Goal: Task Accomplishment & Management: Complete application form

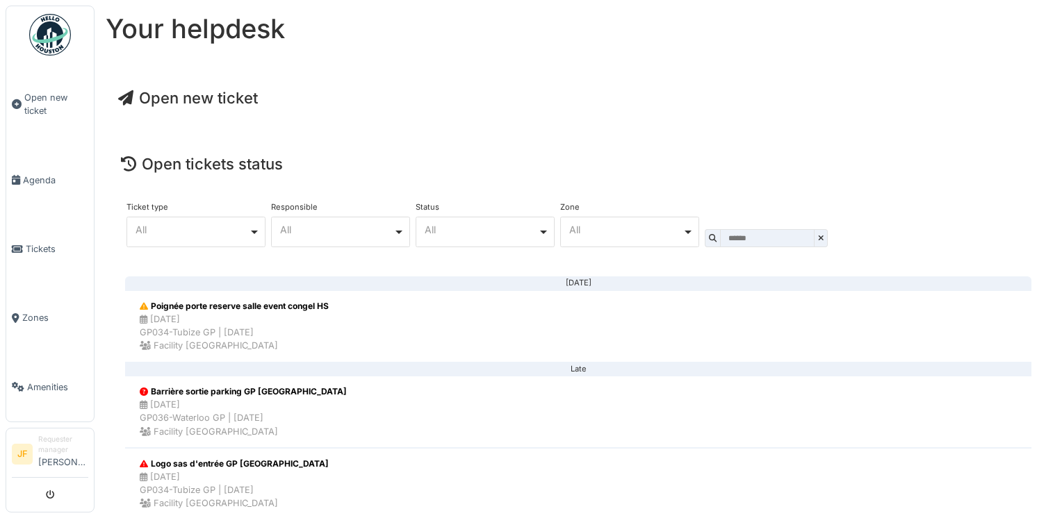
click at [193, 103] on span "Open new ticket" at bounding box center [188, 98] width 140 height 18
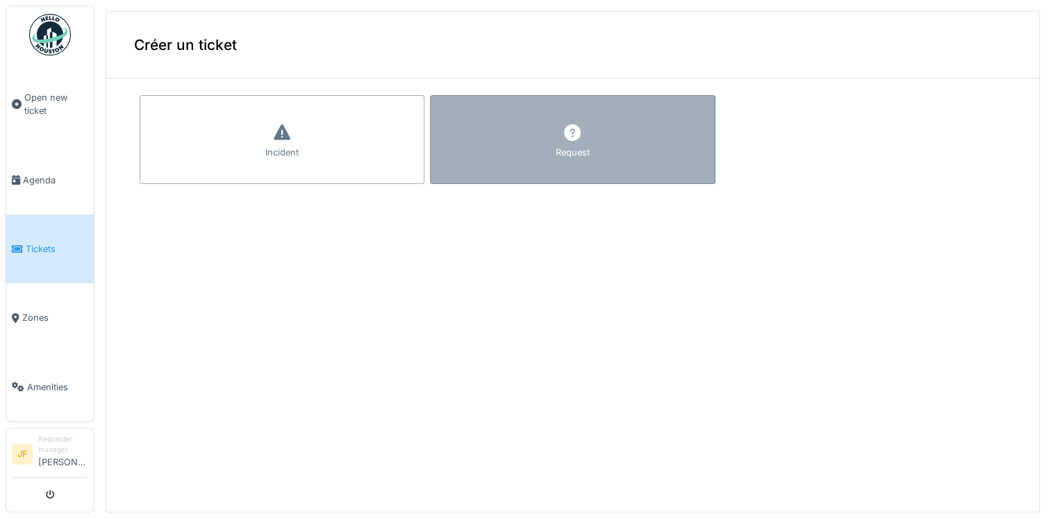
click at [519, 118] on div "Request" at bounding box center [572, 139] width 285 height 89
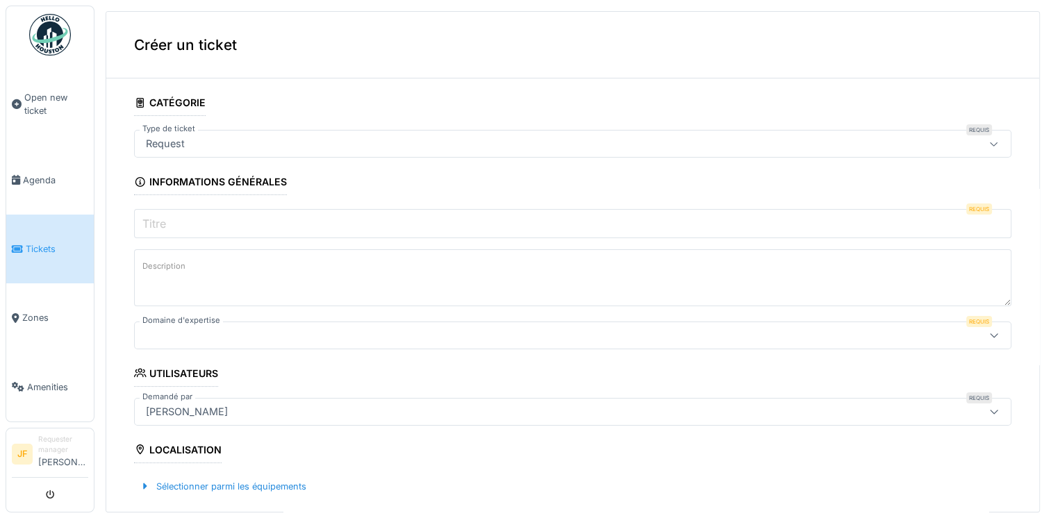
click at [247, 211] on input "Titre" at bounding box center [573, 223] width 878 height 29
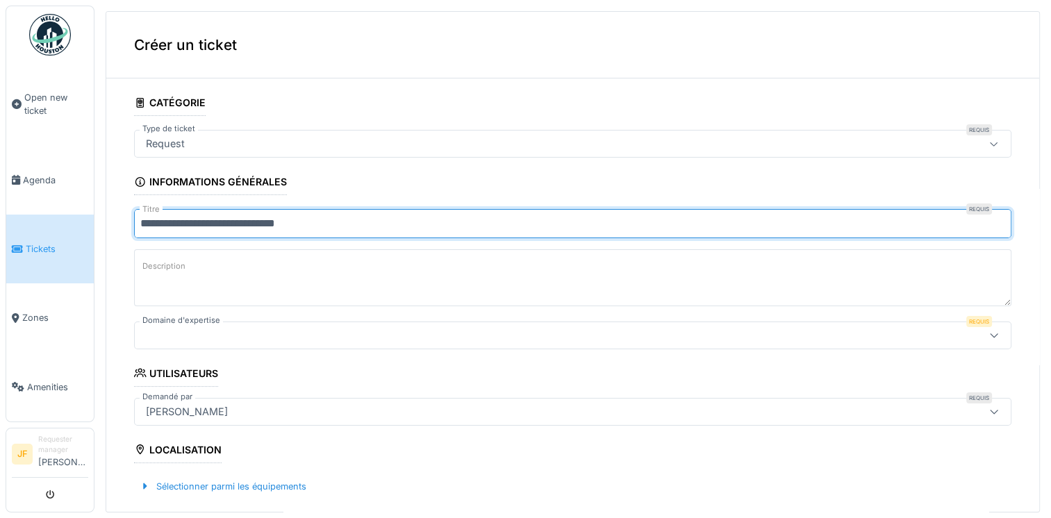
type input "**********"
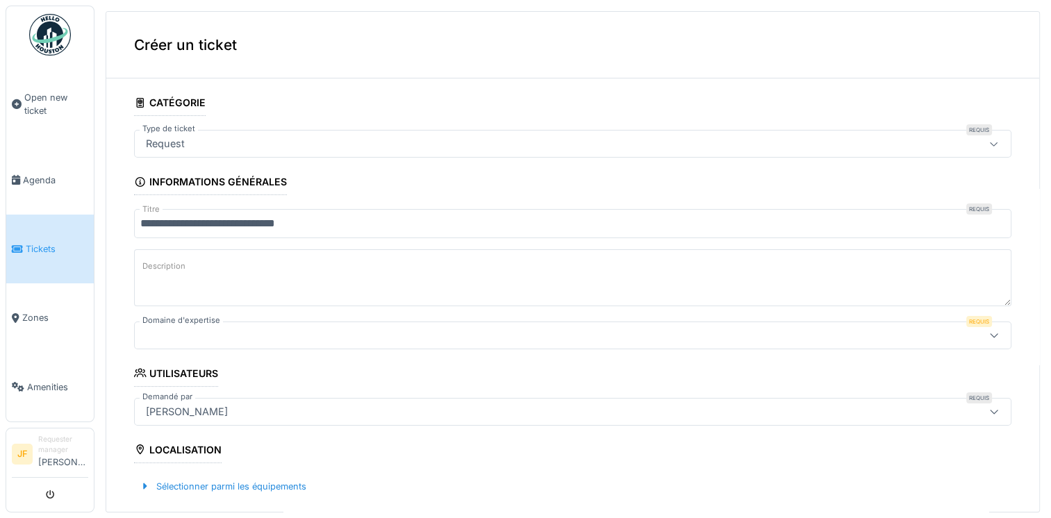
click at [158, 265] on label "Description" at bounding box center [164, 266] width 49 height 17
click at [158, 265] on textarea "Description" at bounding box center [573, 277] width 878 height 57
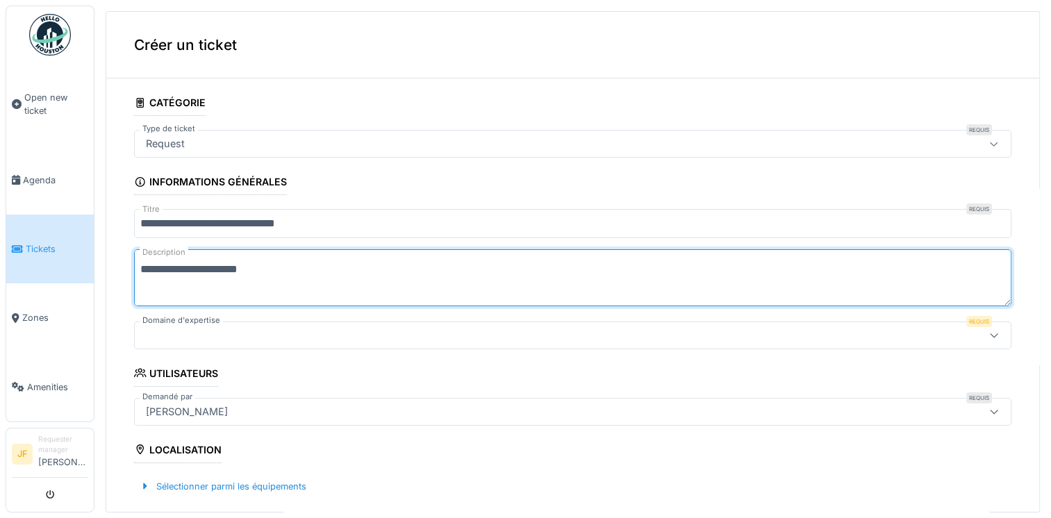
type textarea "**********"
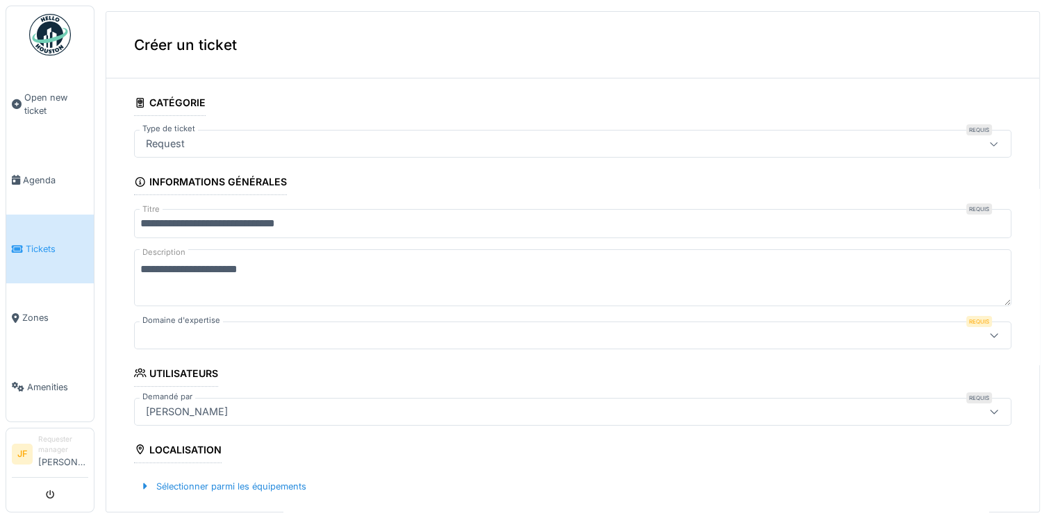
click at [989, 339] on div at bounding box center [994, 335] width 11 height 13
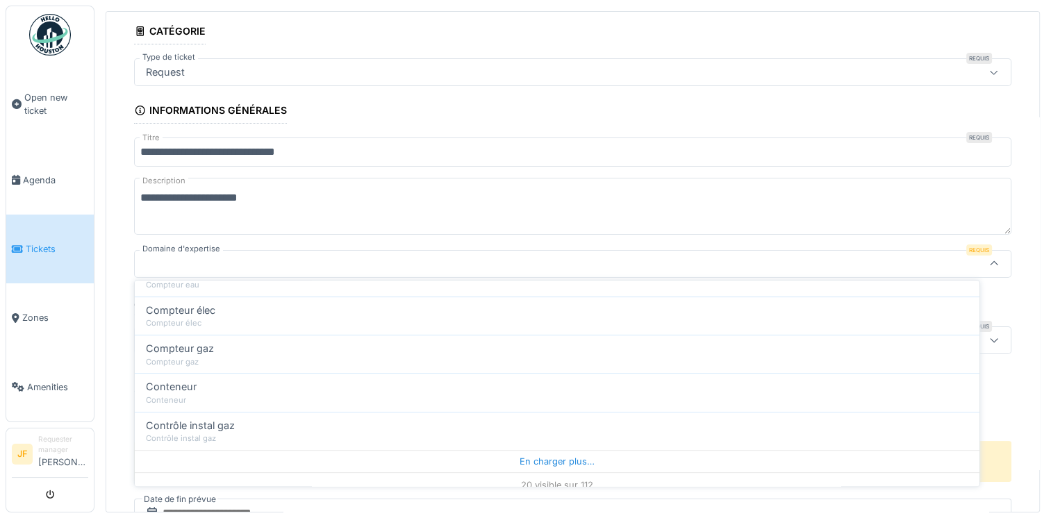
scroll to position [681, 0]
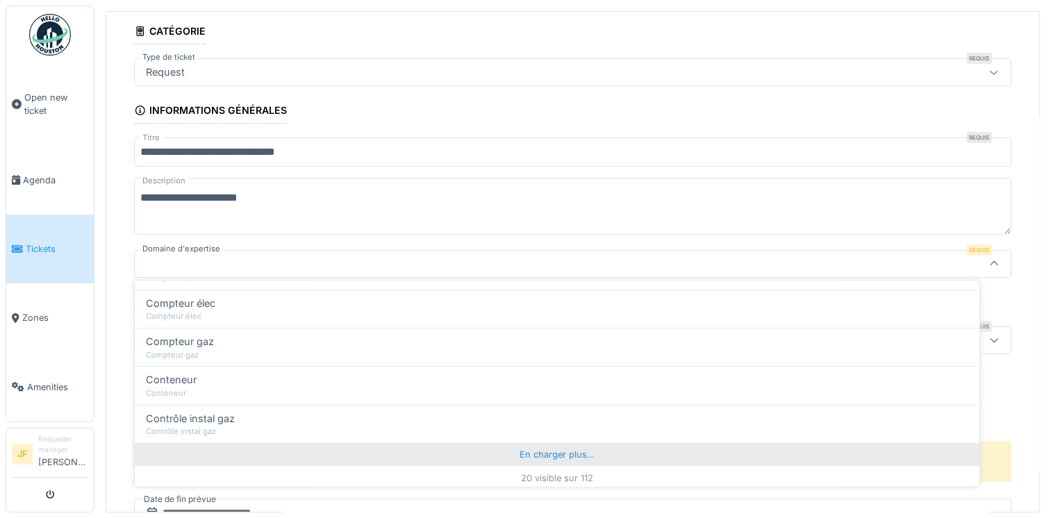
click at [543, 455] on div "En charger plus…" at bounding box center [557, 454] width 845 height 22
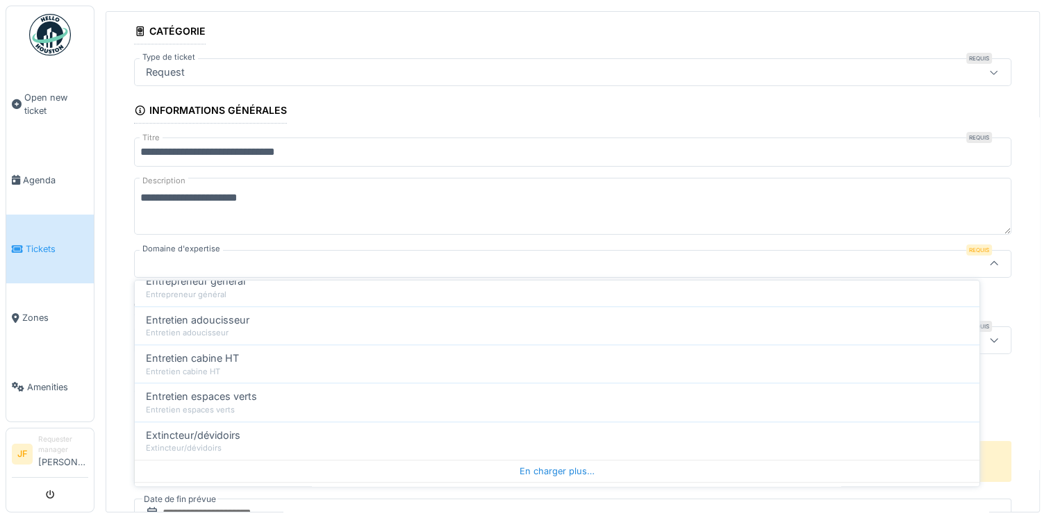
scroll to position [1448, 0]
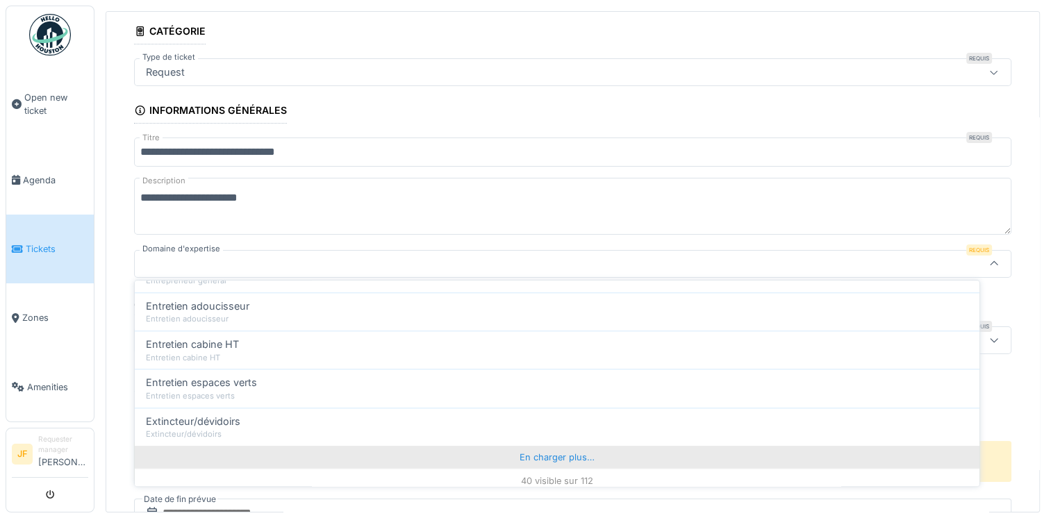
click at [539, 452] on div "En charger plus…" at bounding box center [557, 457] width 845 height 22
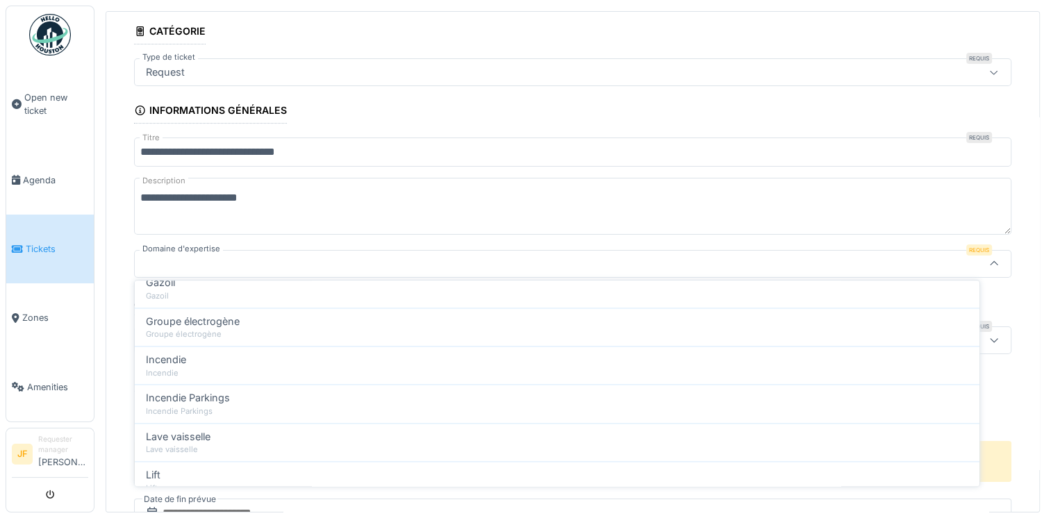
scroll to position [2215, 0]
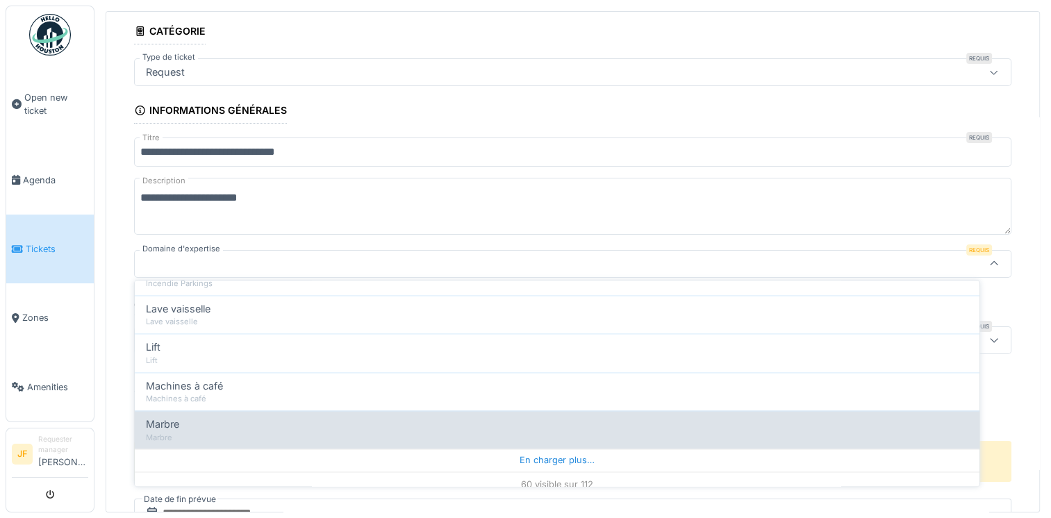
click at [582, 450] on div "En charger plus…" at bounding box center [557, 461] width 845 height 22
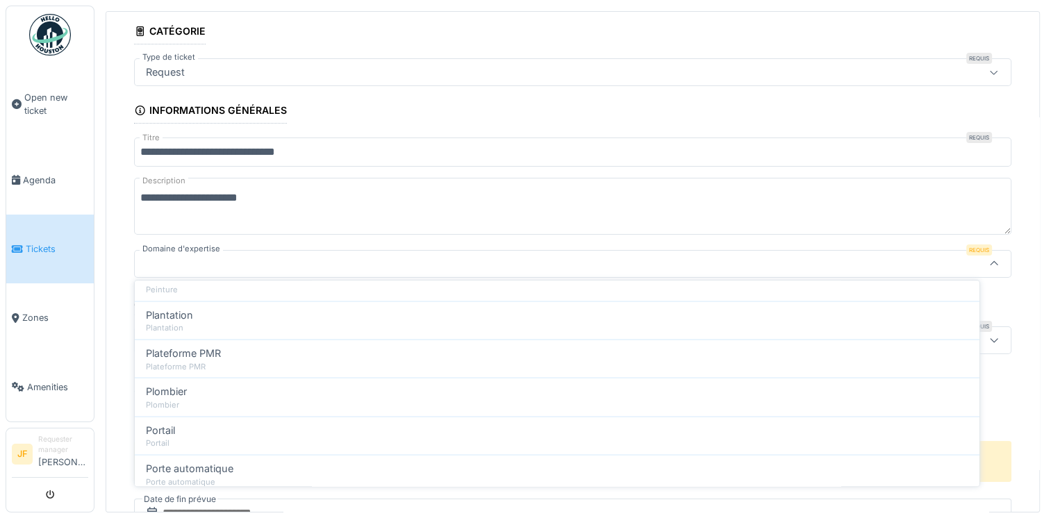
scroll to position [2983, 0]
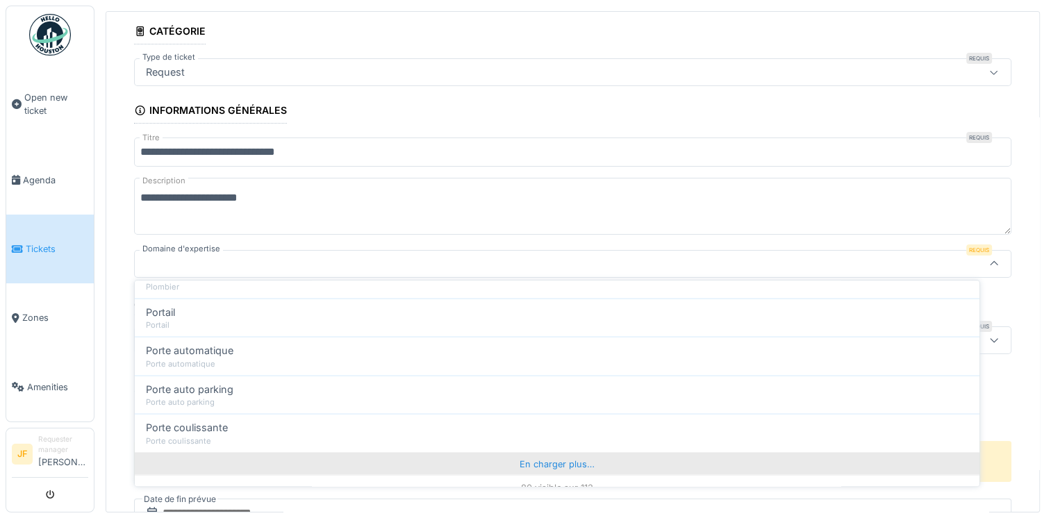
click at [536, 452] on div "En charger plus…" at bounding box center [557, 463] width 845 height 22
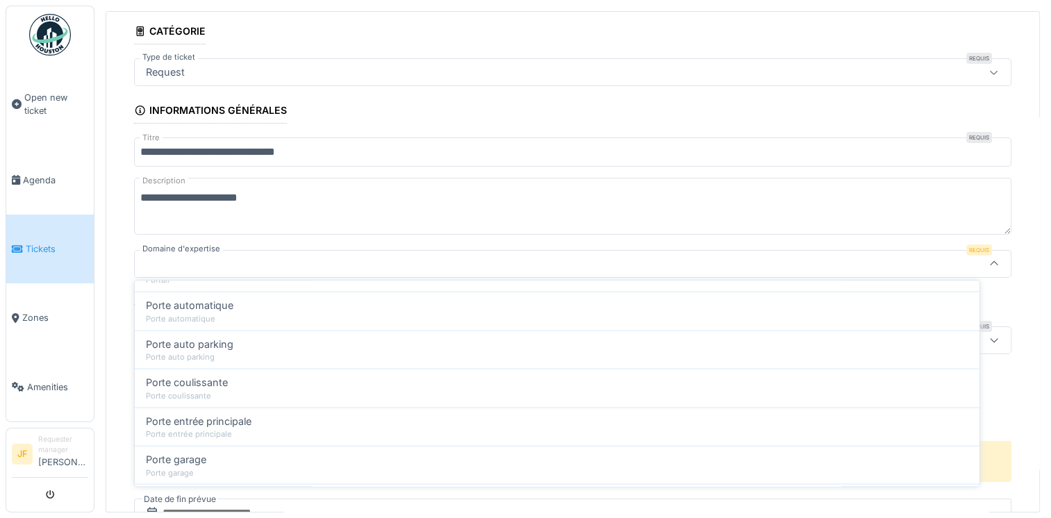
scroll to position [3105, 0]
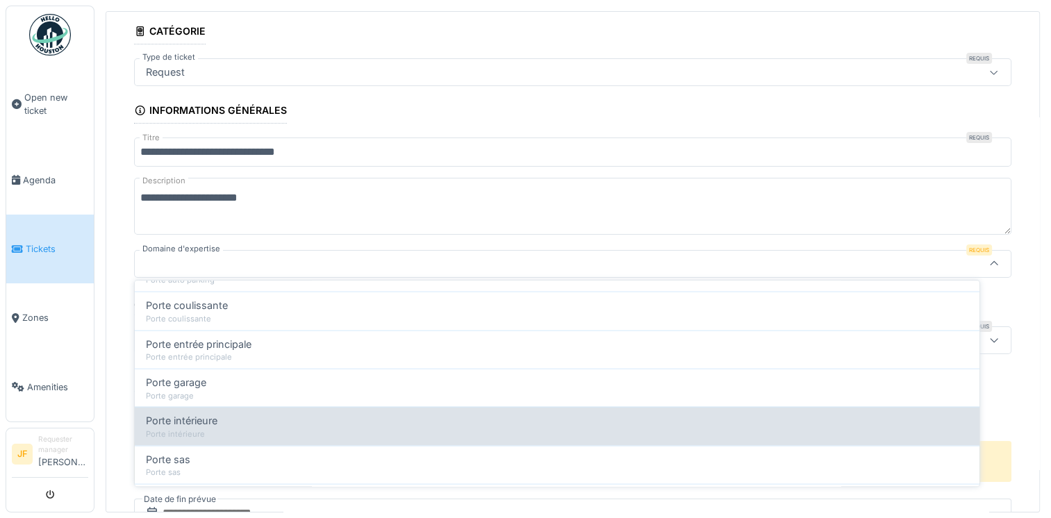
click at [233, 428] on div "Porte intérieure" at bounding box center [557, 434] width 823 height 12
type input "***"
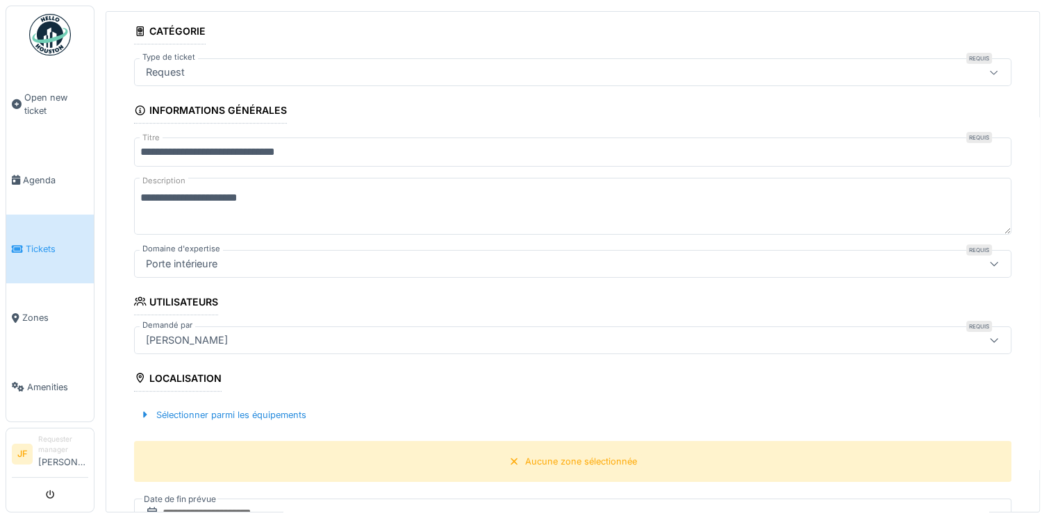
click at [252, 385] on fieldset "**********" at bounding box center [573, 464] width 878 height 893
click at [231, 379] on fieldset "**********" at bounding box center [573, 464] width 878 height 893
click at [191, 379] on div "Localisation" at bounding box center [178, 380] width 88 height 24
click at [200, 395] on div "Sélectionner parmi les équipements" at bounding box center [573, 415] width 878 height 41
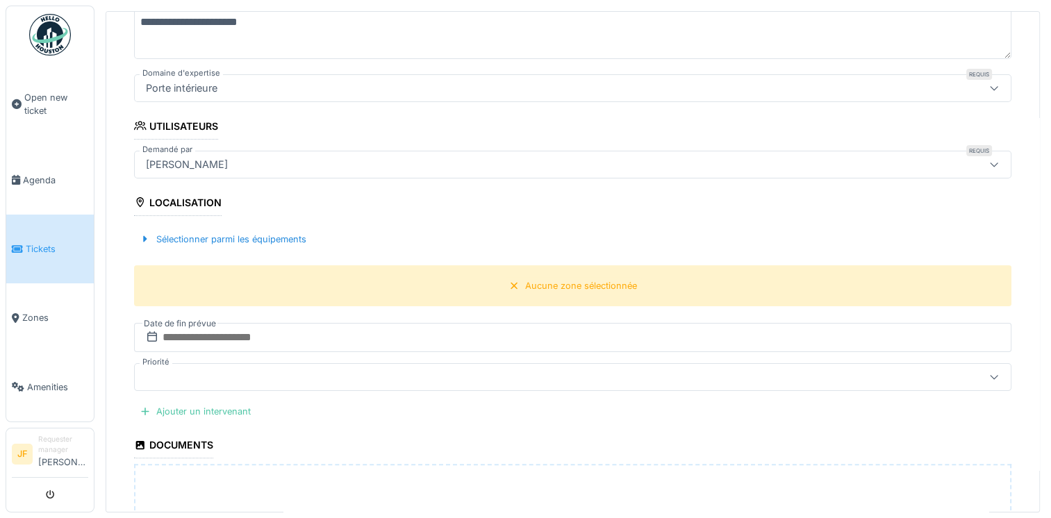
scroll to position [250, 0]
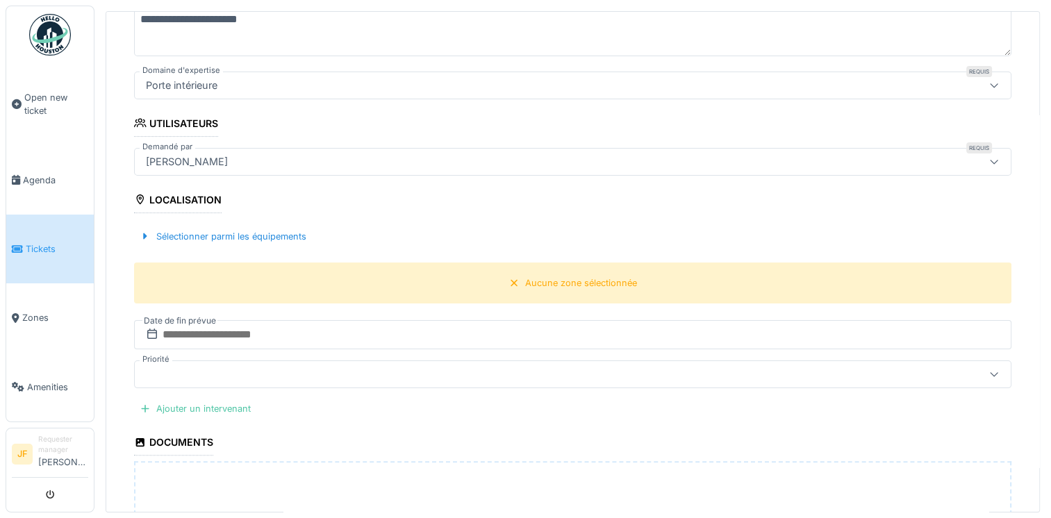
click at [200, 192] on div "Localisation" at bounding box center [178, 202] width 88 height 24
click at [214, 210] on fieldset "**********" at bounding box center [573, 285] width 878 height 893
click at [204, 233] on div "Sélectionner parmi les équipements" at bounding box center [223, 236] width 178 height 19
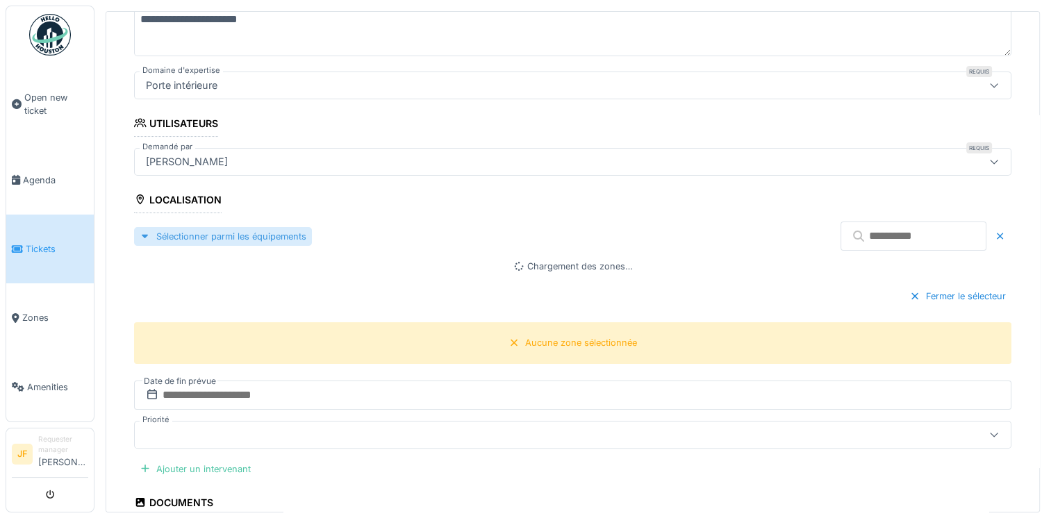
click at [206, 233] on div "Sélectionner parmi les équipements" at bounding box center [223, 236] width 178 height 19
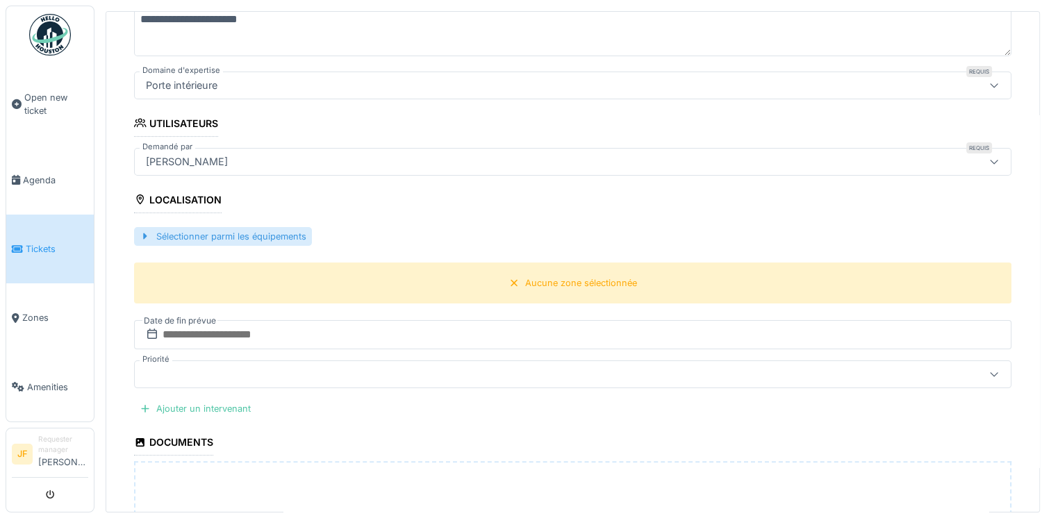
click at [206, 233] on div "Sélectionner parmi les équipements" at bounding box center [223, 236] width 178 height 19
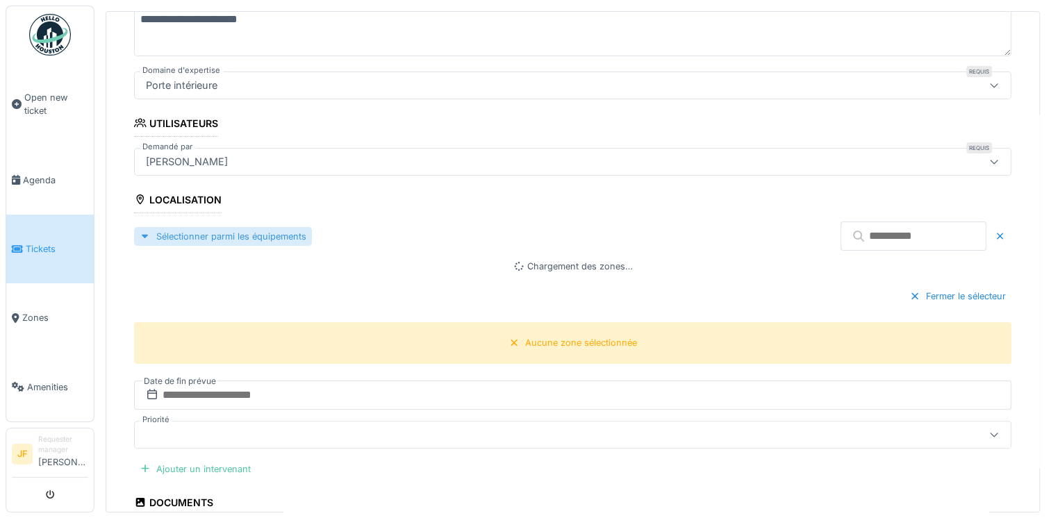
click at [157, 230] on div "Sélectionner parmi les équipements" at bounding box center [223, 236] width 178 height 19
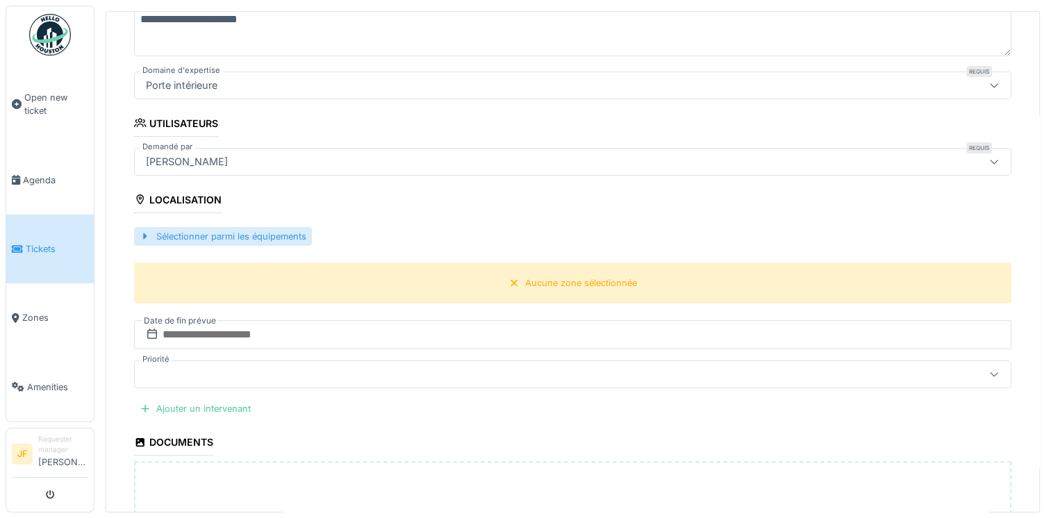
click at [157, 230] on div "Sélectionner parmi les équipements" at bounding box center [223, 236] width 178 height 19
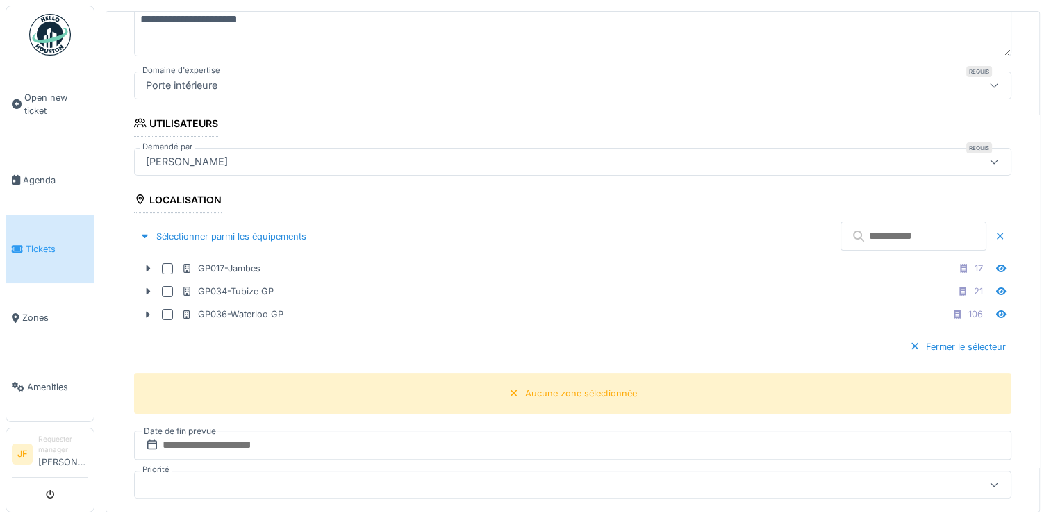
click at [912, 232] on input "text" at bounding box center [914, 236] width 146 height 29
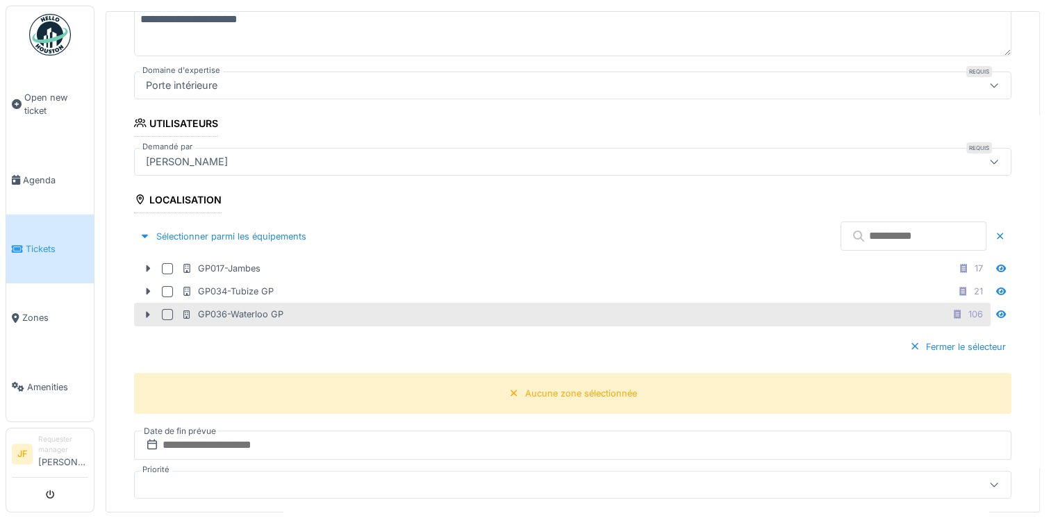
click at [189, 311] on icon at bounding box center [186, 315] width 11 height 9
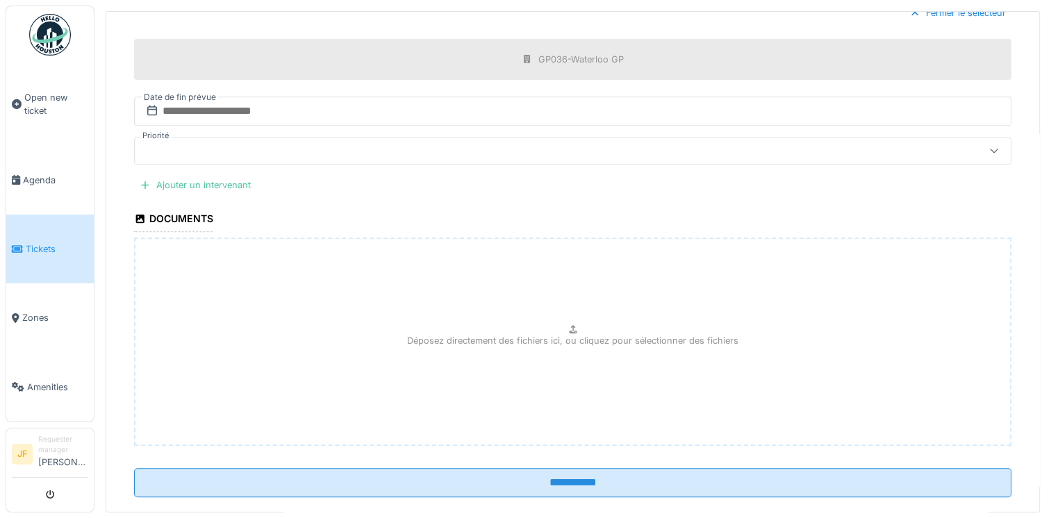
scroll to position [605, 0]
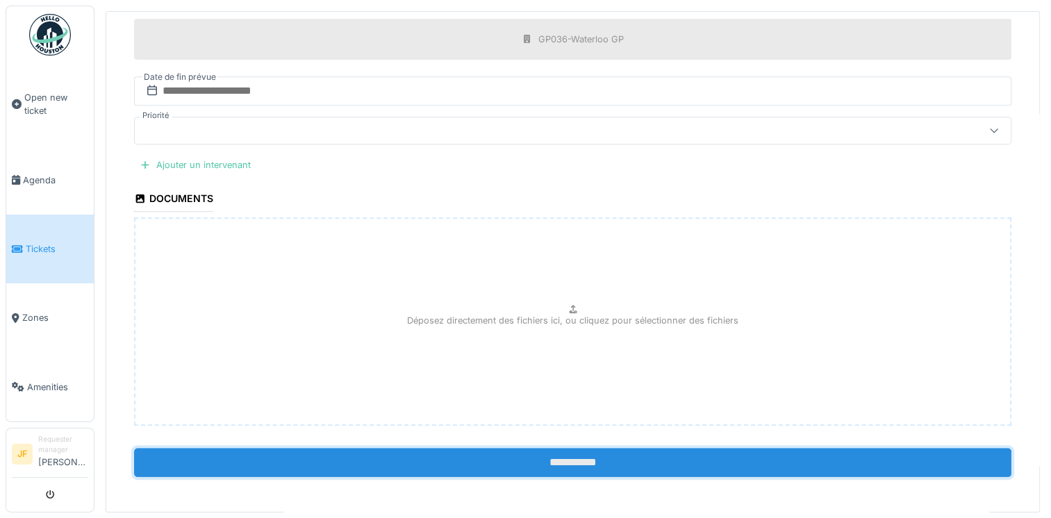
click at [566, 450] on input "**********" at bounding box center [573, 462] width 878 height 29
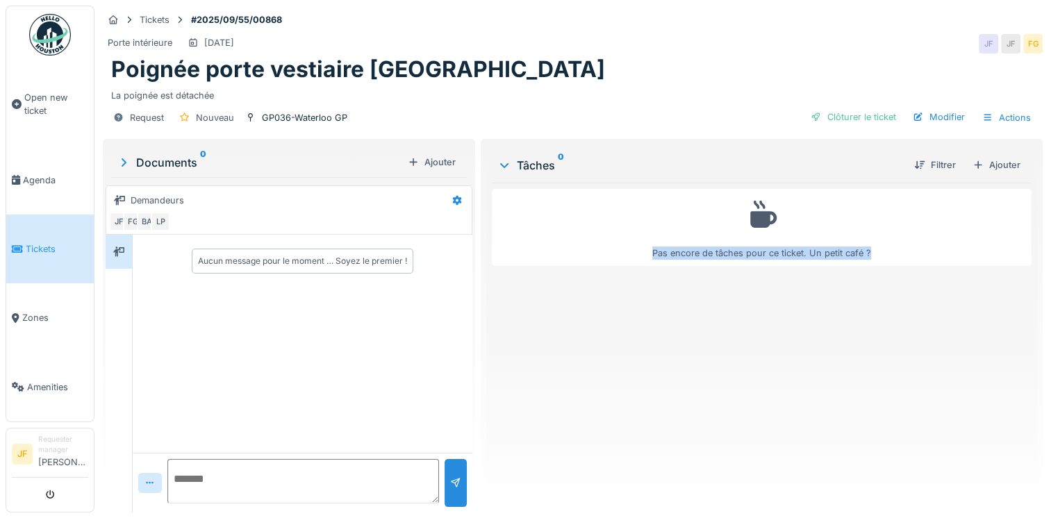
drag, startPoint x: 1044, startPoint y: 215, endPoint x: 1054, endPoint y: 291, distance: 76.4
click at [1051, 291] on html "Open new ticket [GEOGRAPHIC_DATA] Tickets Zones Amenities JF Requester manager …" at bounding box center [525, 259] width 1051 height 518
click at [1001, 34] on div "JF" at bounding box center [1010, 43] width 19 height 19
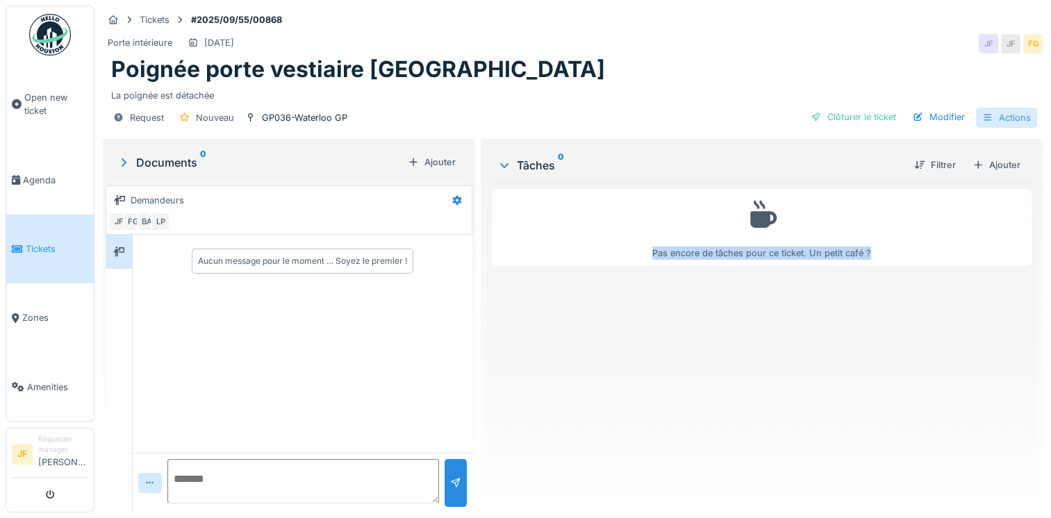
click at [983, 115] on icon at bounding box center [988, 117] width 11 height 9
click at [547, 87] on div "La poignée est détachée" at bounding box center [573, 92] width 924 height 19
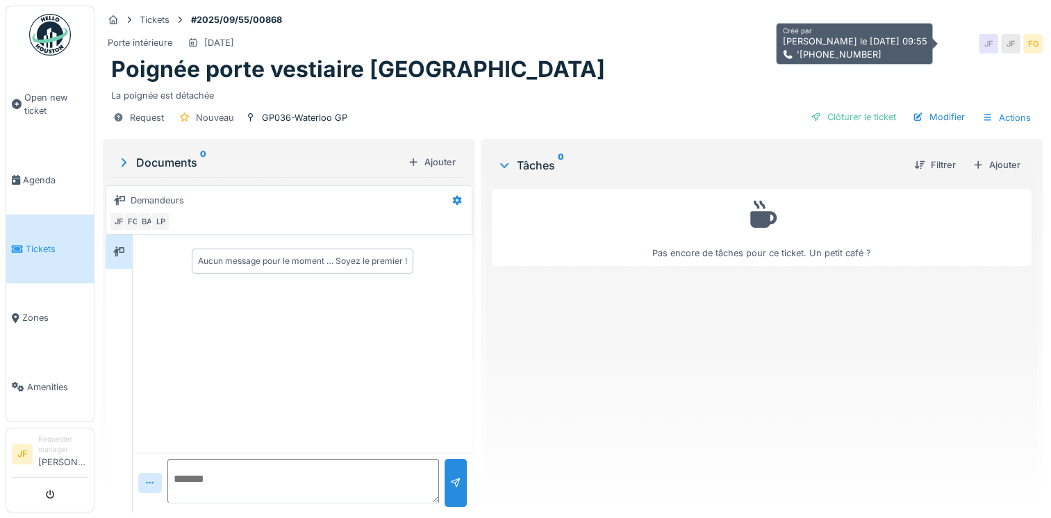
click at [979, 43] on div "JF" at bounding box center [988, 43] width 19 height 19
